Goal: Find specific page/section: Find specific page/section

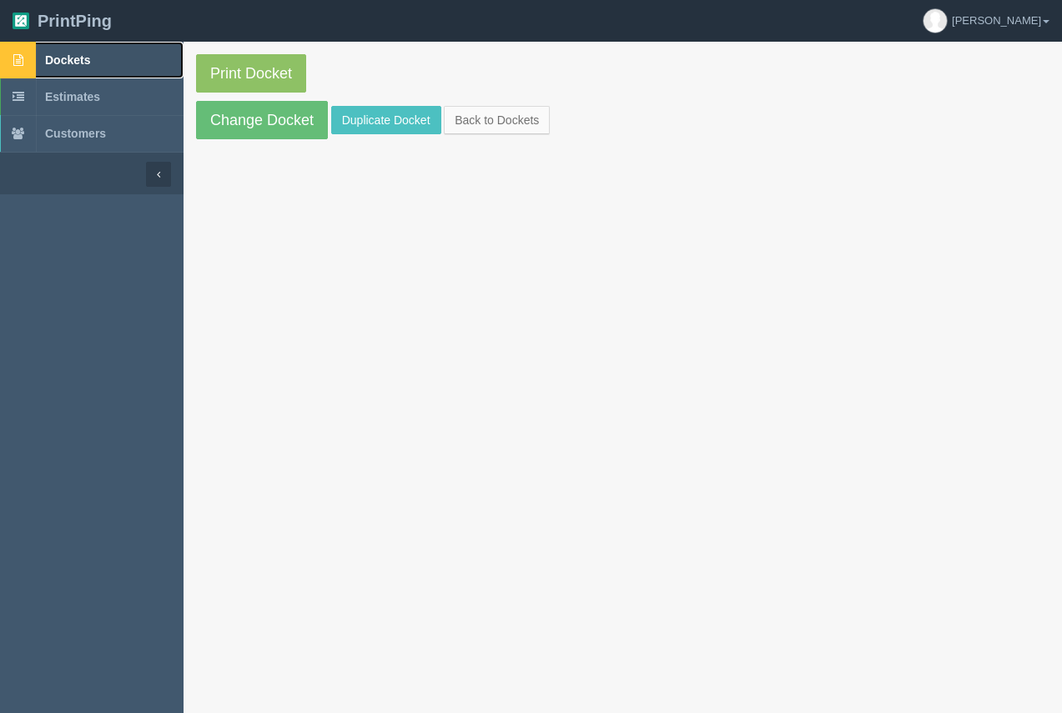
click at [84, 62] on span "Dockets" at bounding box center [67, 59] width 45 height 13
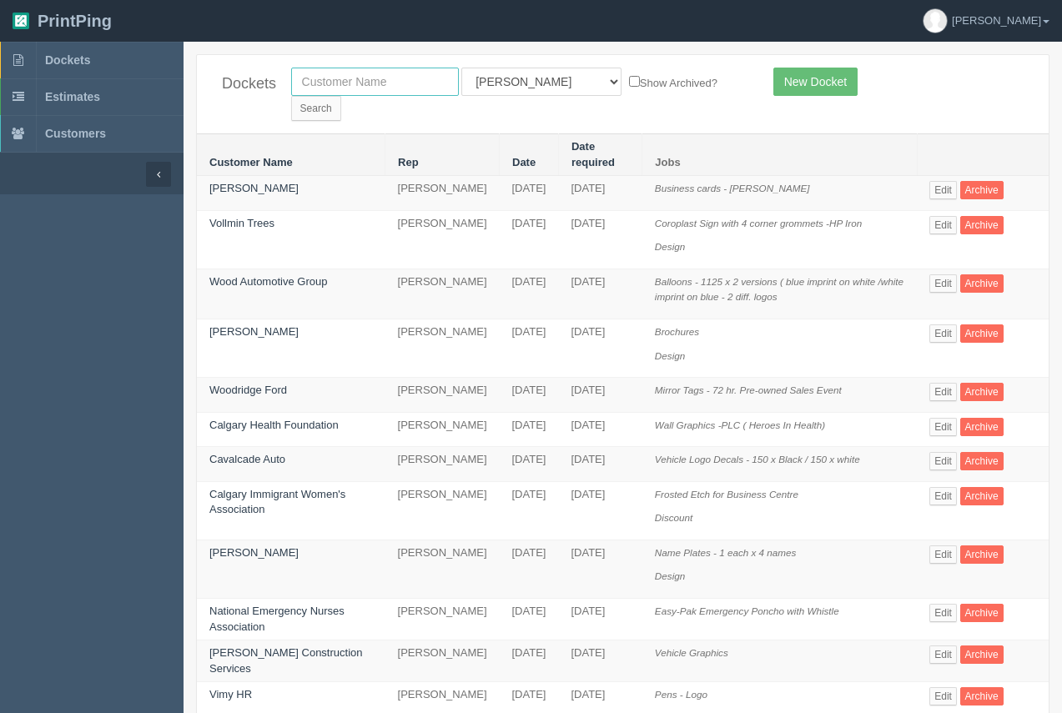
click at [351, 93] on input "text" at bounding box center [375, 82] width 168 height 28
type input "prestige"
click at [291, 96] on input "Search" at bounding box center [316, 108] width 50 height 25
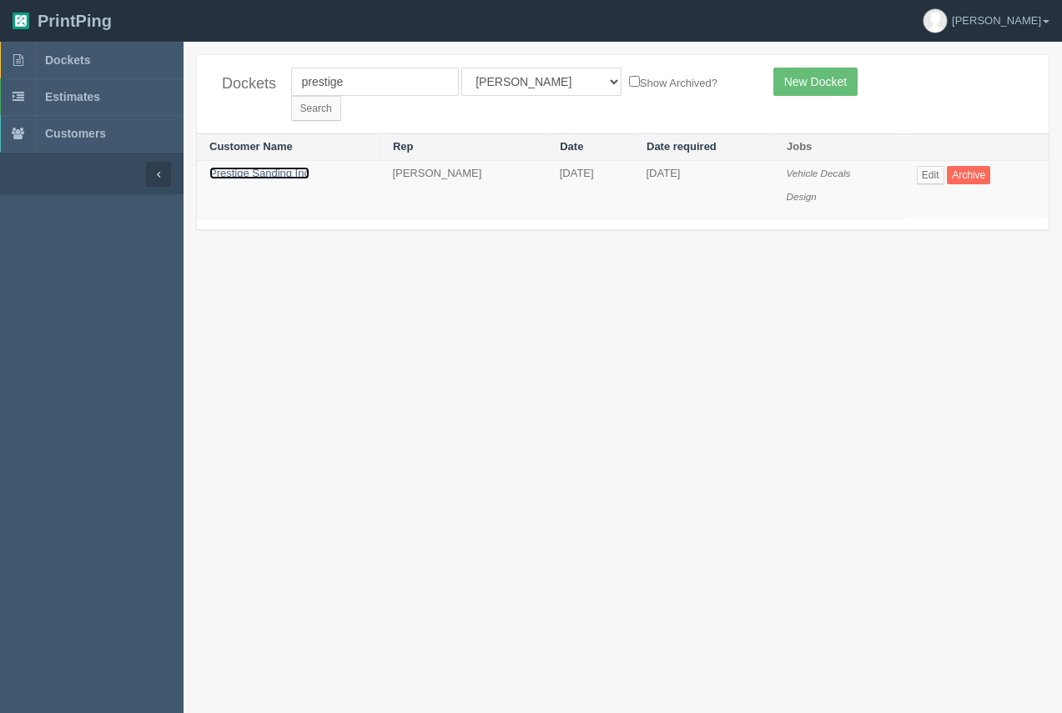
click at [254, 167] on link "Prestige Sanding Inc" at bounding box center [259, 173] width 100 height 13
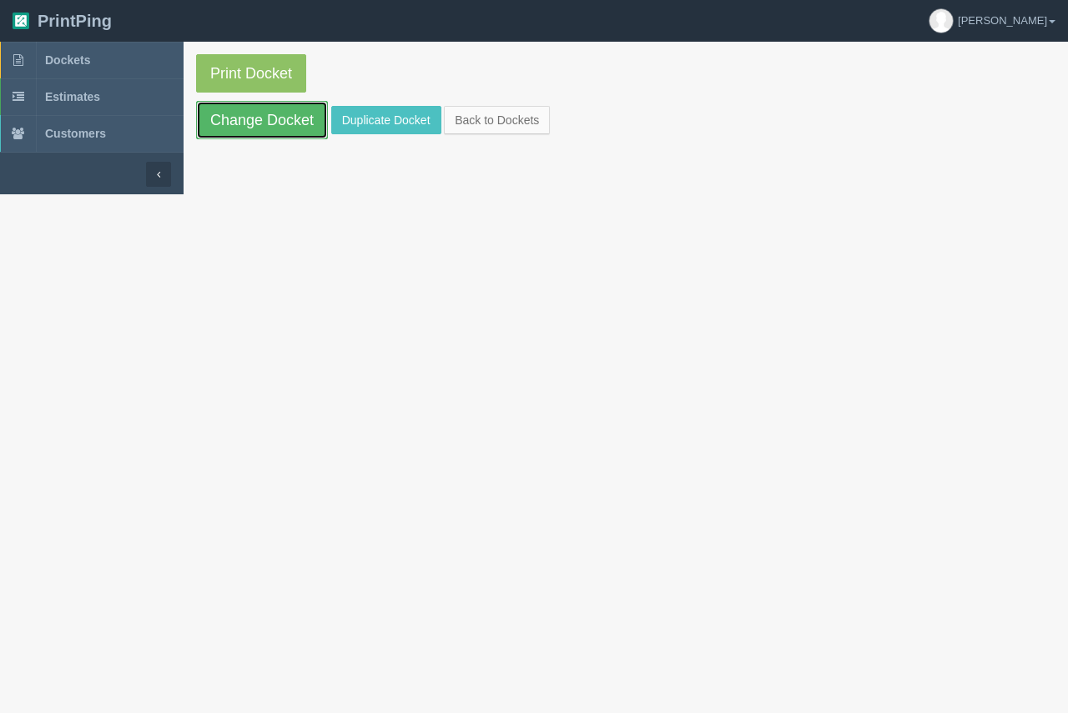
click at [256, 129] on link "Change Docket" at bounding box center [262, 120] width 132 height 38
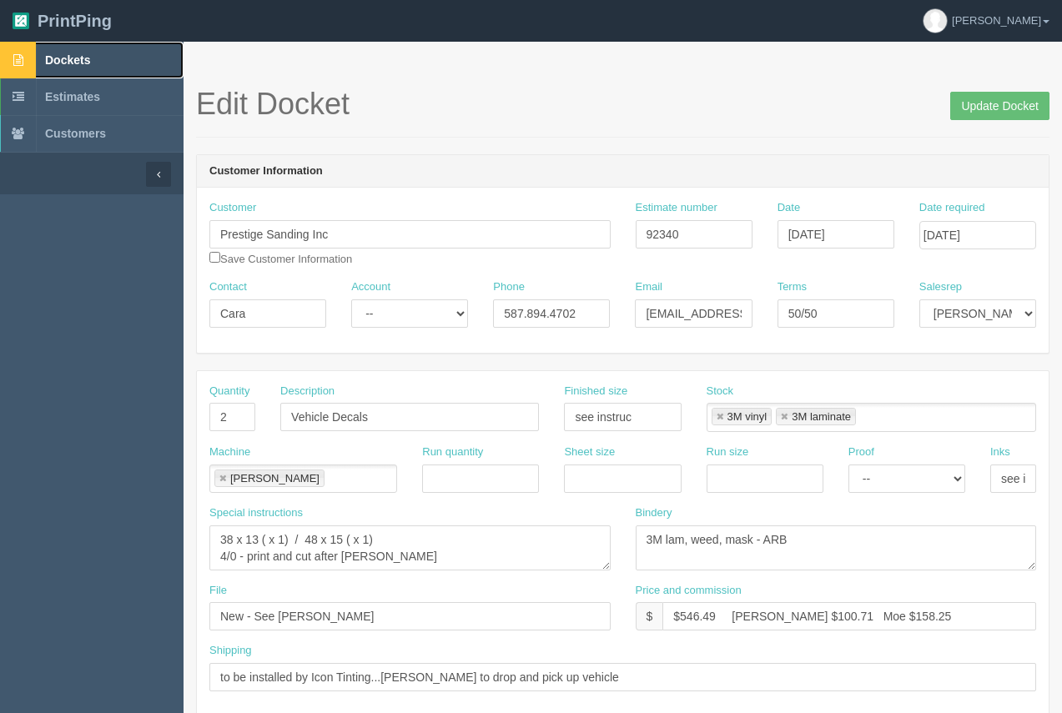
click at [60, 57] on span "Dockets" at bounding box center [67, 59] width 45 height 13
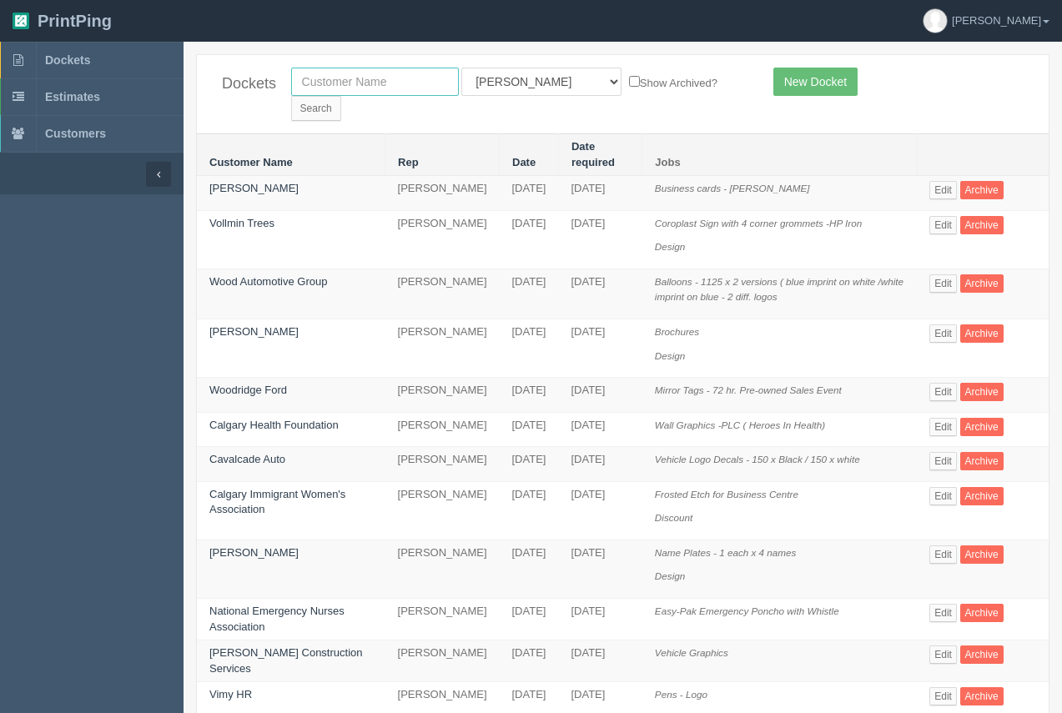
click at [380, 89] on input "text" at bounding box center [375, 82] width 168 height 28
